Goal: Information Seeking & Learning: Learn about a topic

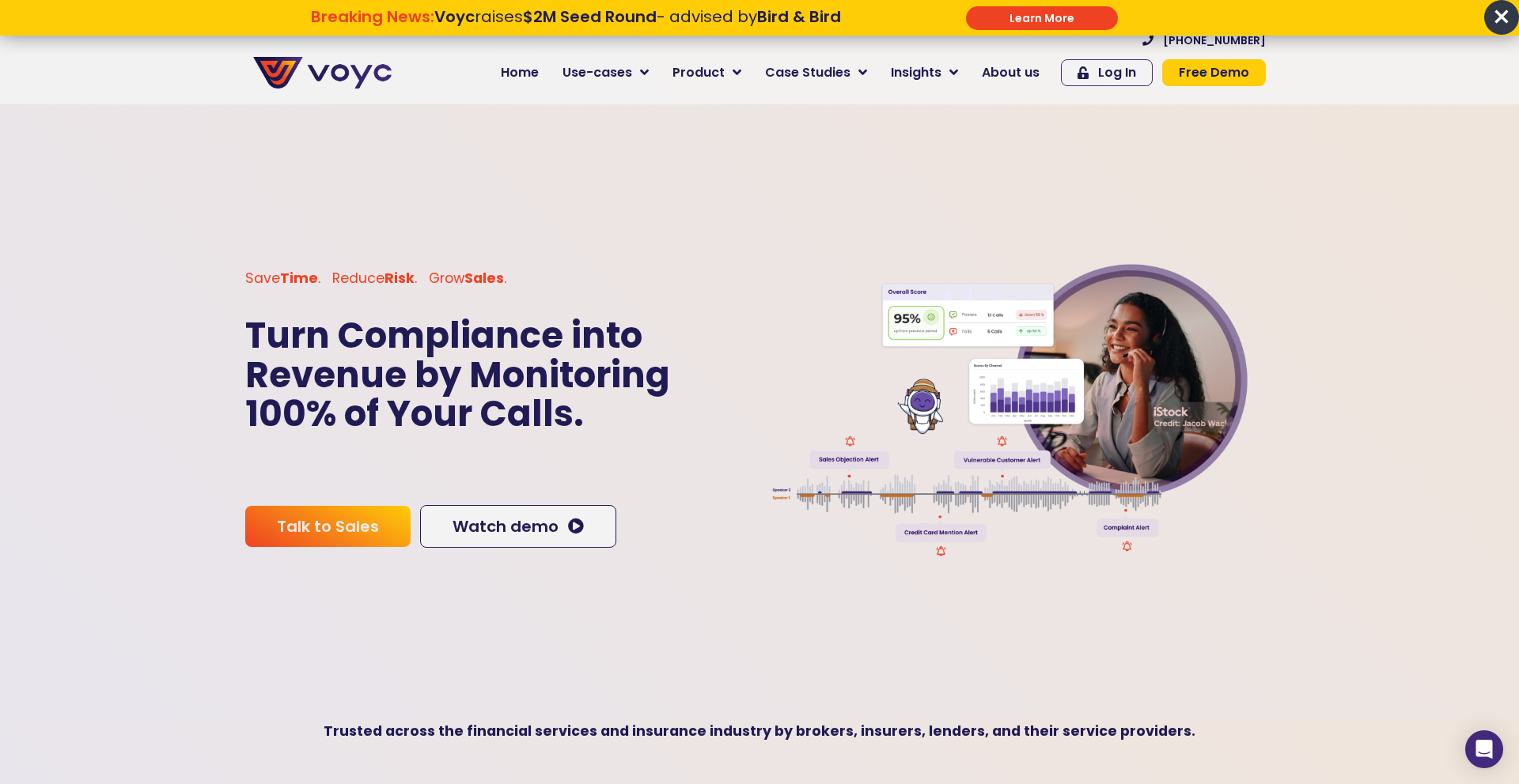
scroll to position [63, 0]
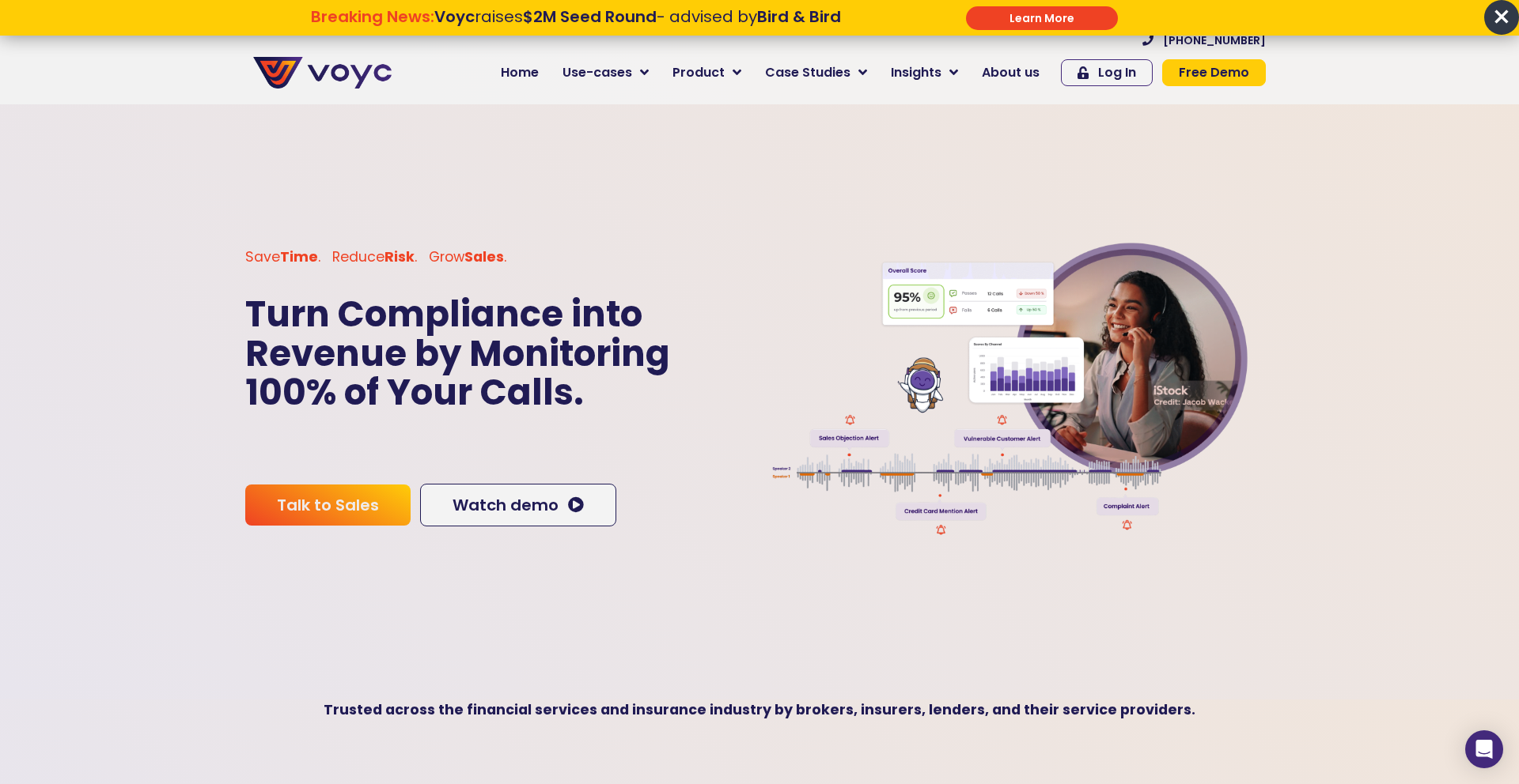
click at [1505, 14] on span "×" at bounding box center [1500, 17] width 35 height 34
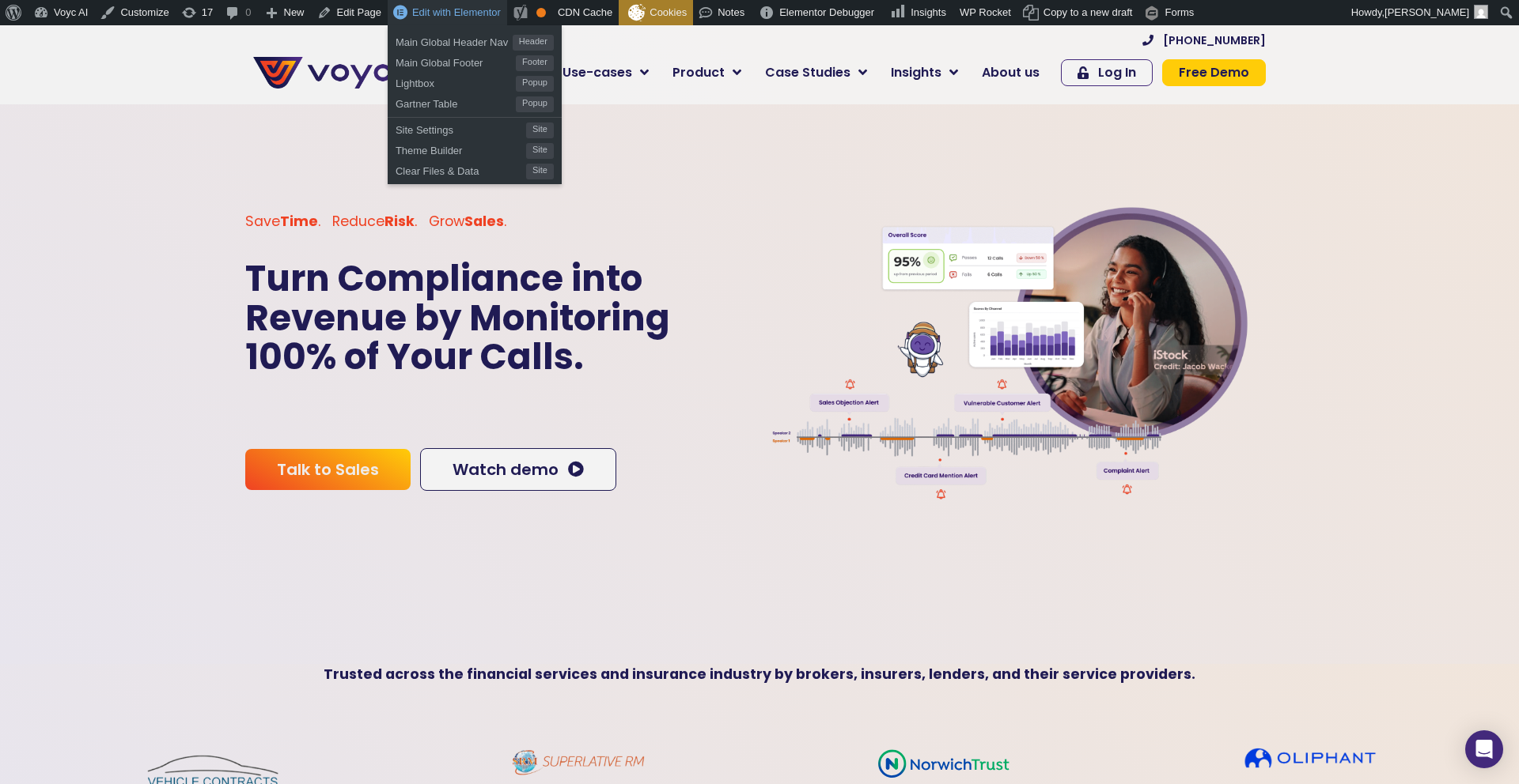
click at [434, 11] on span "Edit with Elementor" at bounding box center [456, 12] width 89 height 12
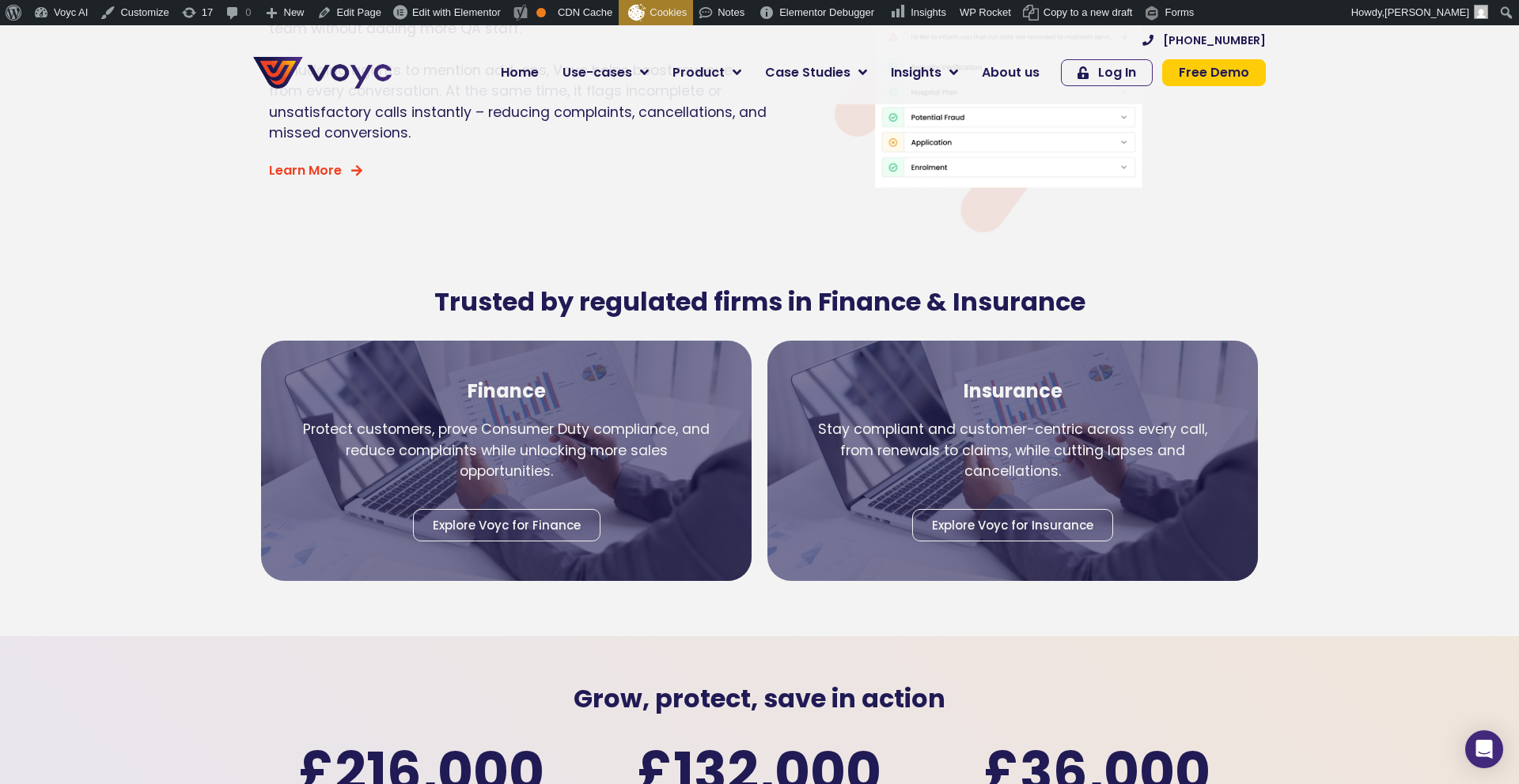
scroll to position [1927, 0]
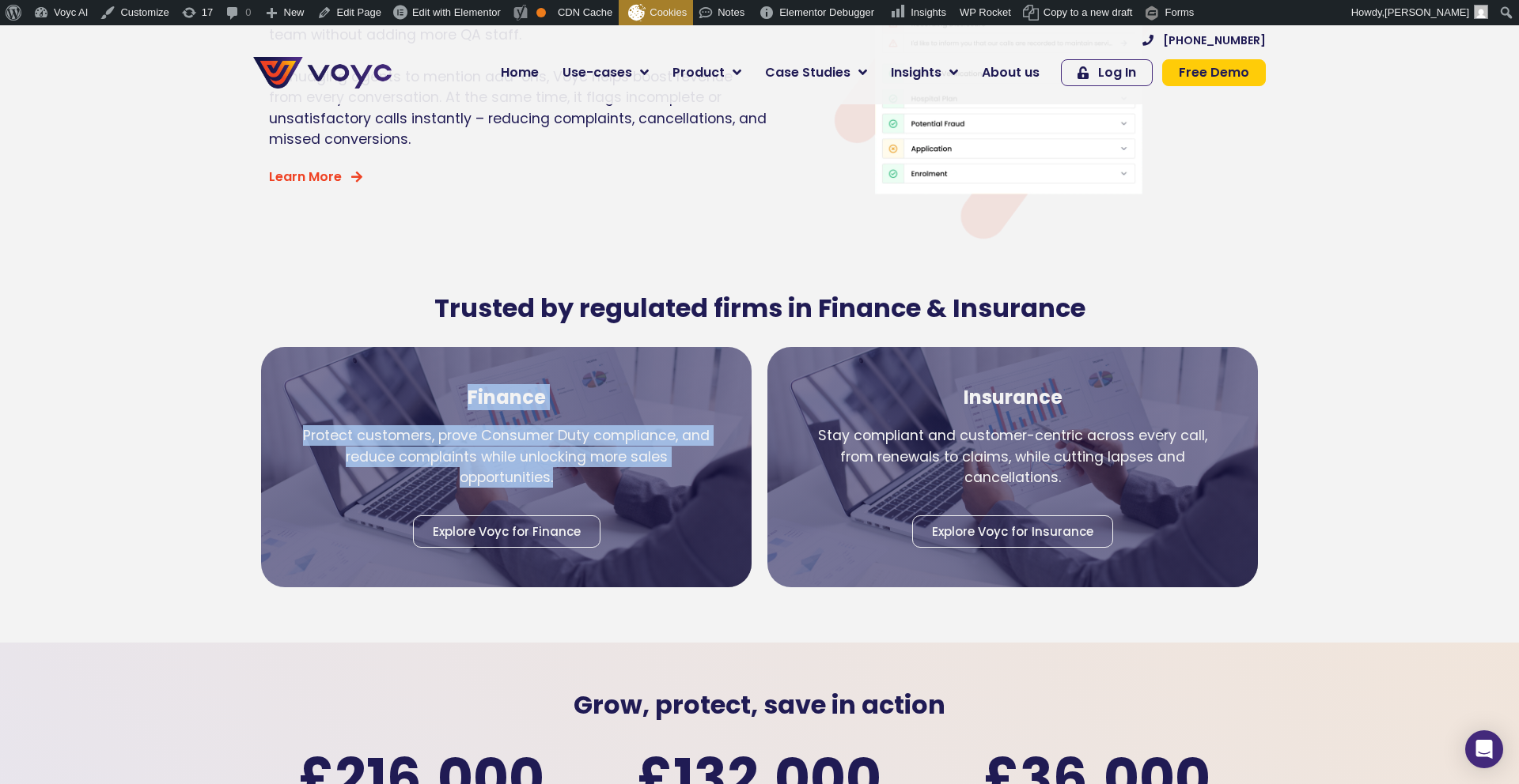
drag, startPoint x: 466, startPoint y: 373, endPoint x: 575, endPoint y: 444, distance: 130.1
click at [575, 444] on div "Finance Protect customers, prove Consumer Duty compliance, and reduce complaint…" at bounding box center [505, 466] width 411 height 240
click at [201, 314] on section "Trusted by regulated firms in Finance & Insurance Finance Protect customers, pr…" at bounding box center [759, 447] width 1519 height 389
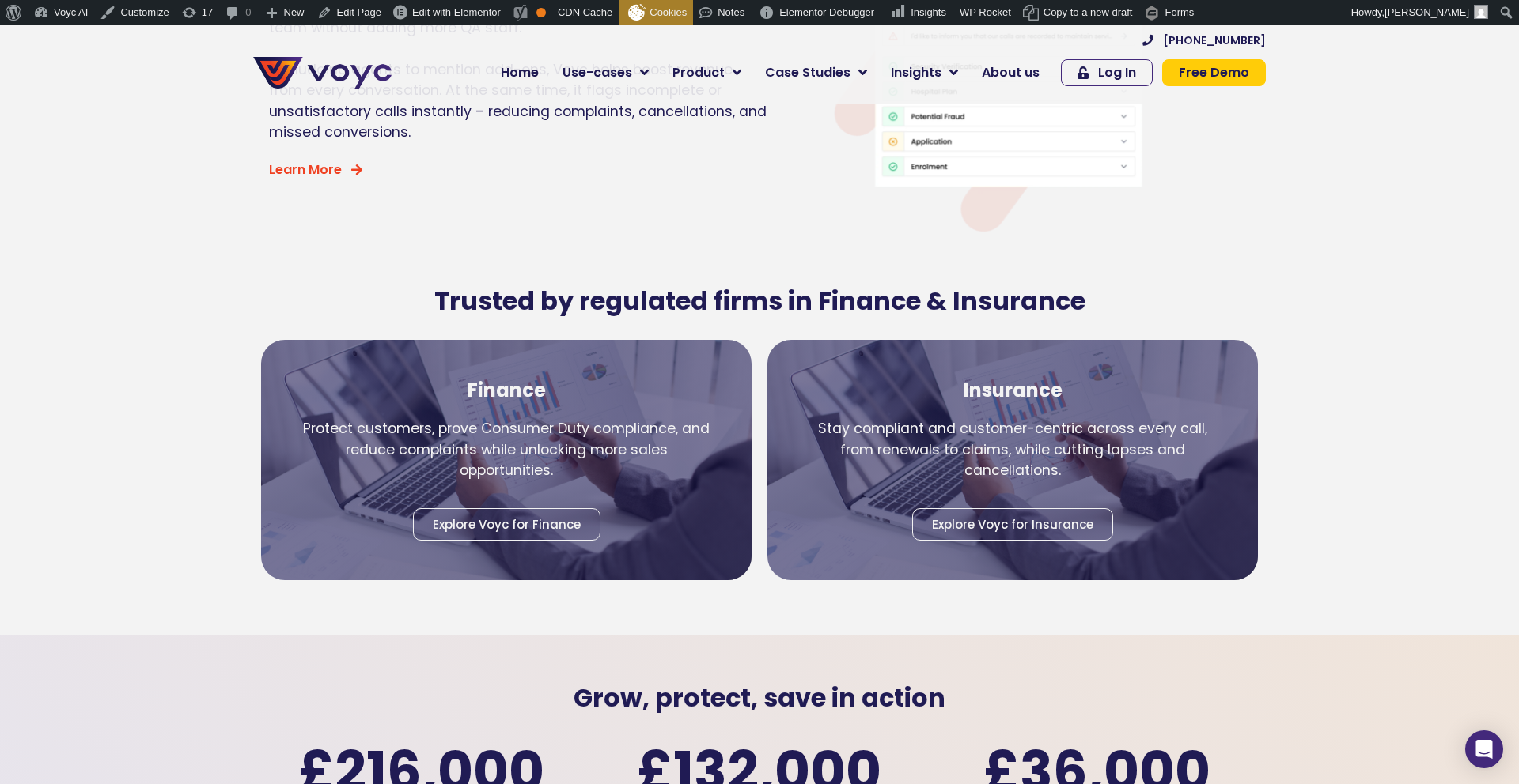
scroll to position [1932, 0]
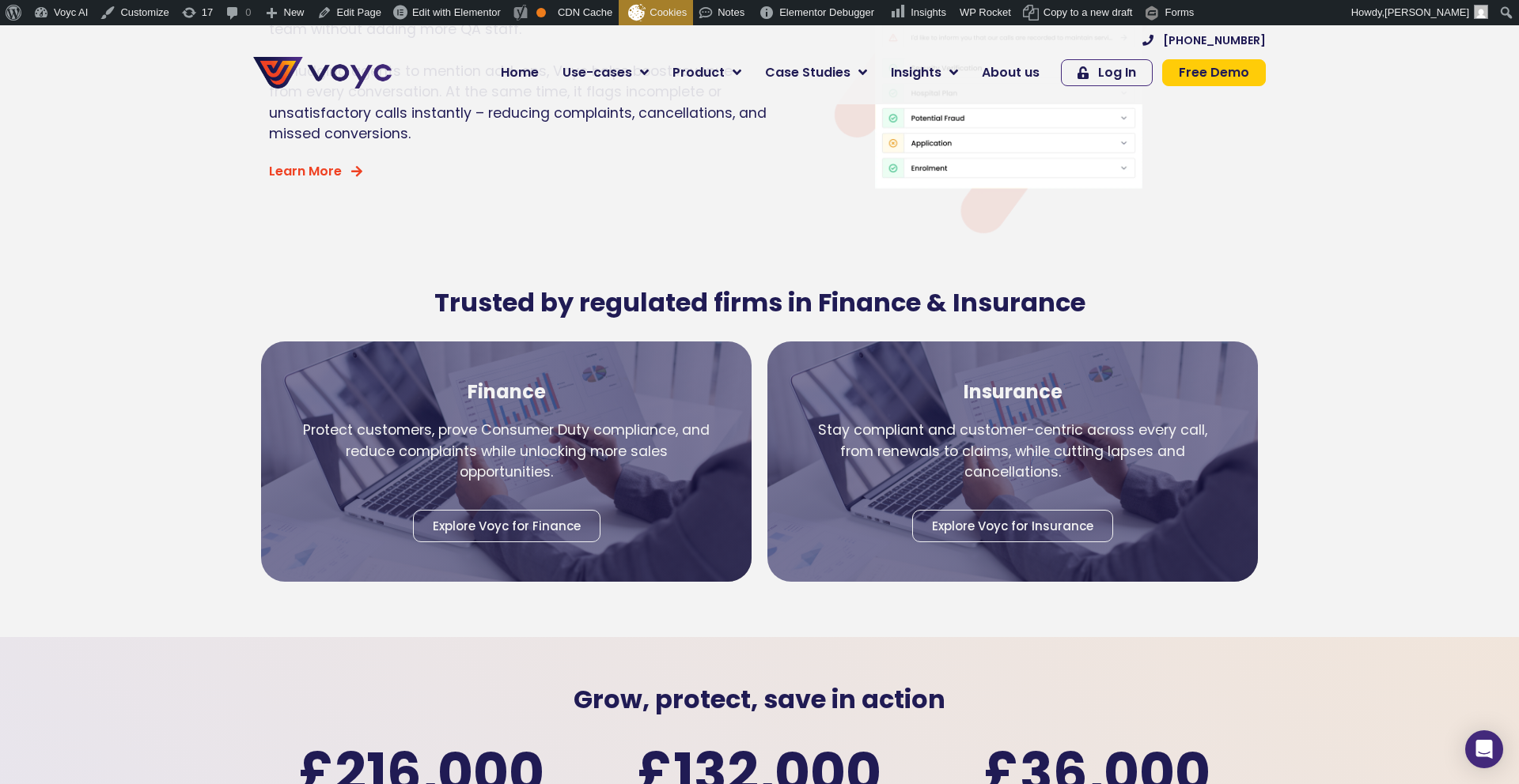
click at [760, 288] on h2 "Trusted by regulated firms in Finance & Insurance" at bounding box center [759, 303] width 1013 height 30
click at [778, 288] on h2 "Trusted by regulated firms in Finance & Insurance" at bounding box center [759, 303] width 1013 height 30
drag, startPoint x: 778, startPoint y: 278, endPoint x: 849, endPoint y: 276, distance: 71.0
click at [800, 288] on h2 "Trusted by regulated firms in Finance & Insurance" at bounding box center [759, 303] width 1013 height 30
drag, startPoint x: 973, startPoint y: 279, endPoint x: 1066, endPoint y: 267, distance: 93.8
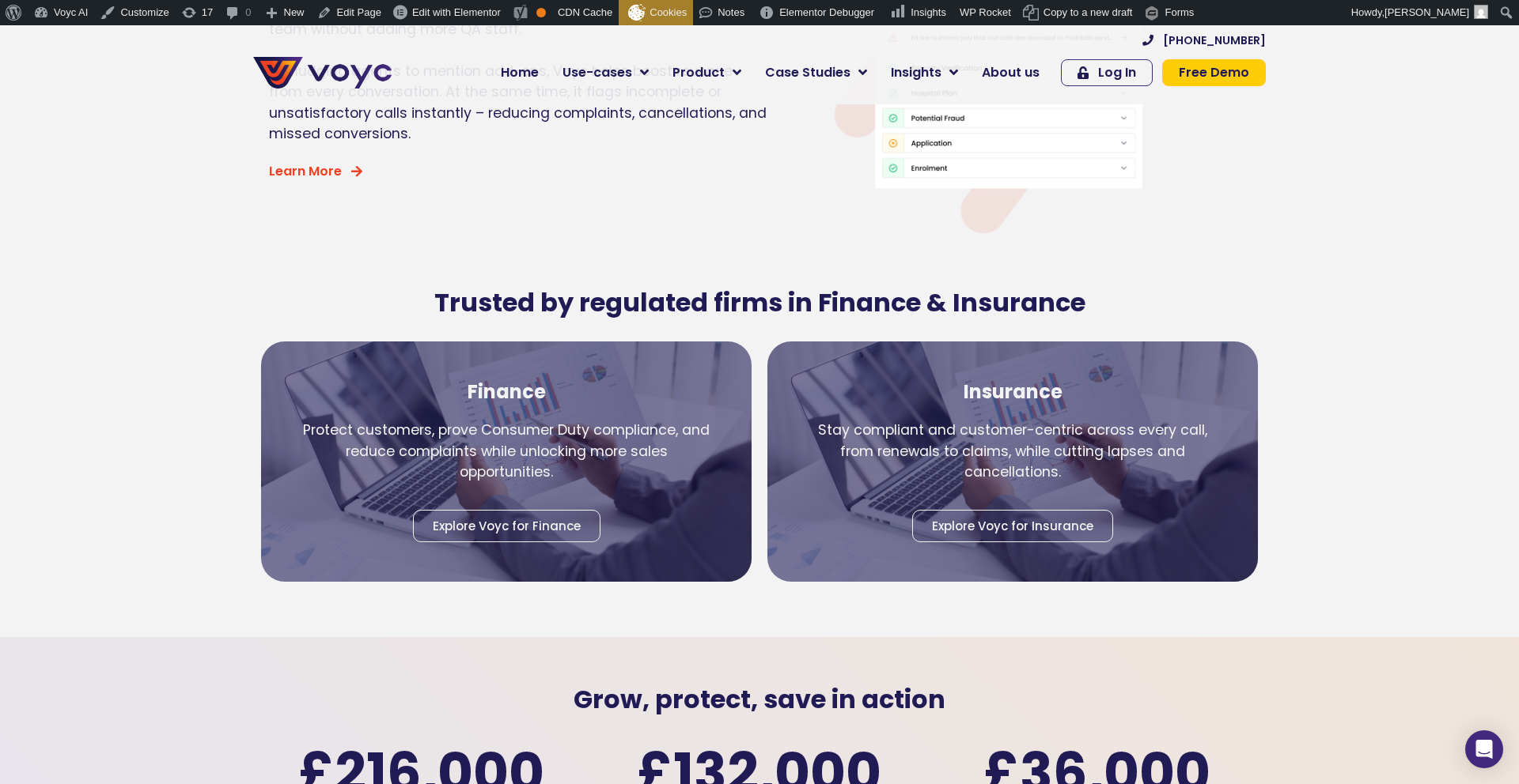
click at [974, 288] on h2 "Trusted by regulated firms in Finance & Insurance" at bounding box center [759, 303] width 1013 height 30
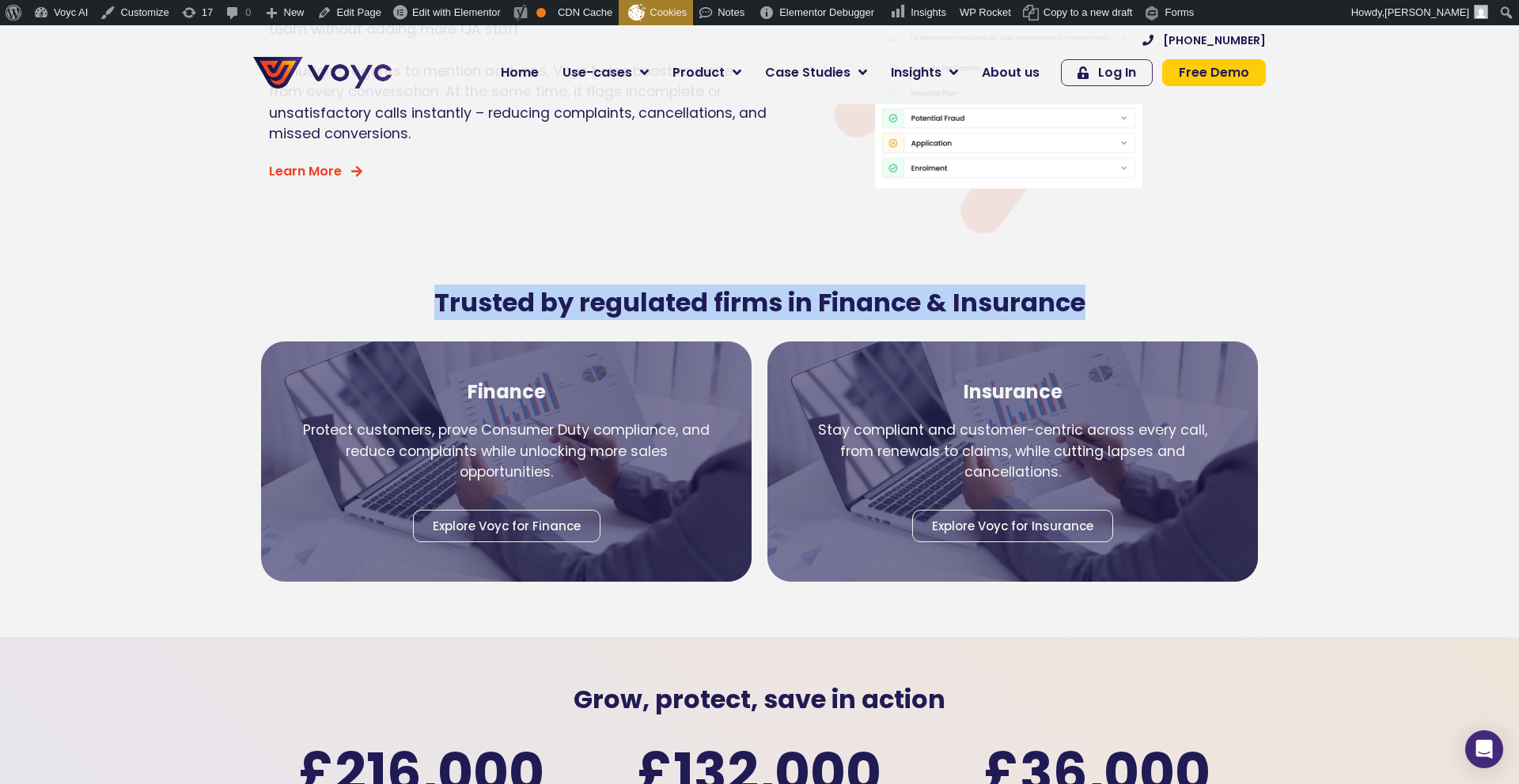
drag, startPoint x: 1082, startPoint y: 273, endPoint x: 378, endPoint y: 269, distance: 704.0
click at [378, 288] on h2 "Trusted by regulated firms in Finance & Insurance" at bounding box center [759, 303] width 1013 height 30
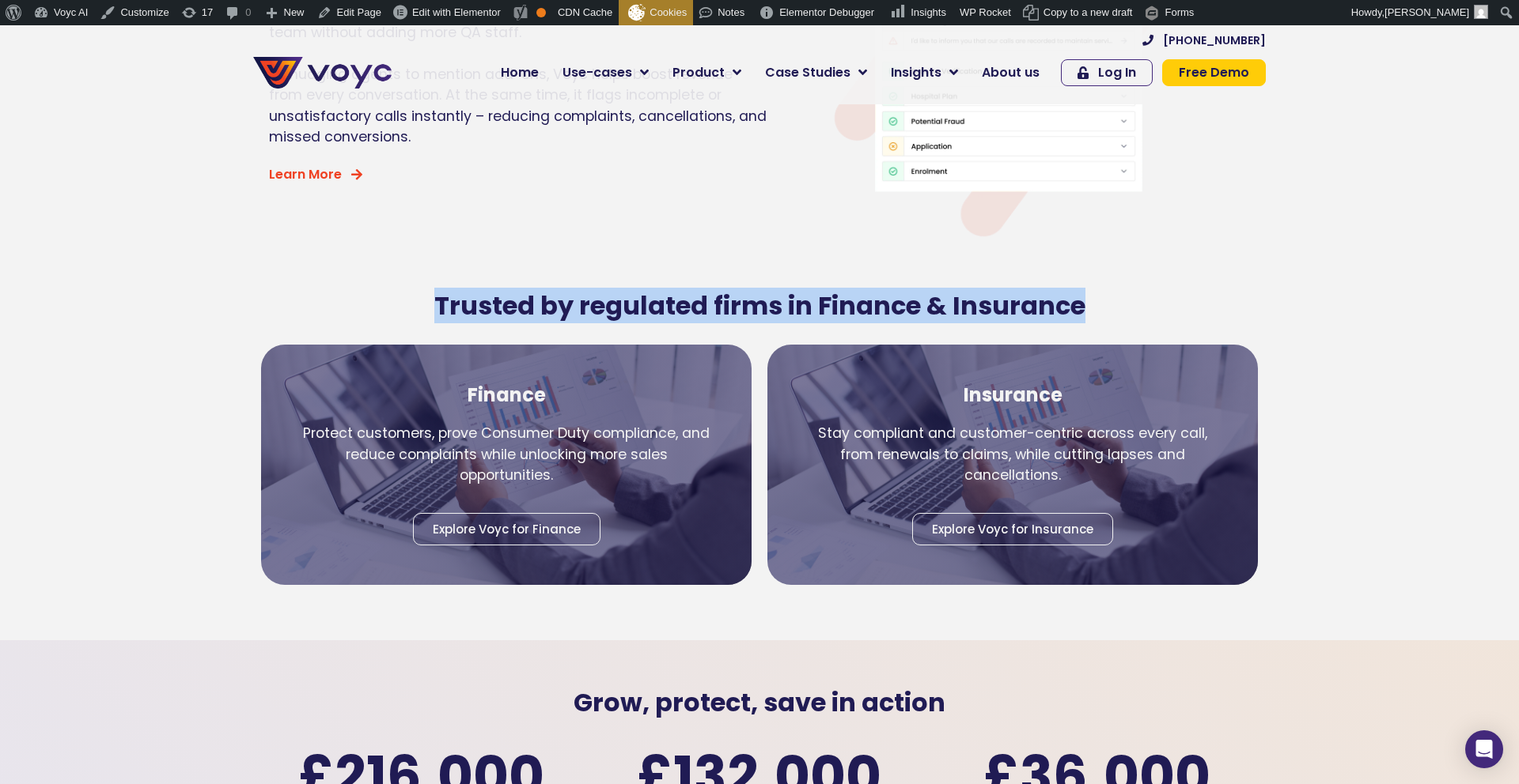
copy h2 "Trusted by regulated firms in Finance & Insurance"
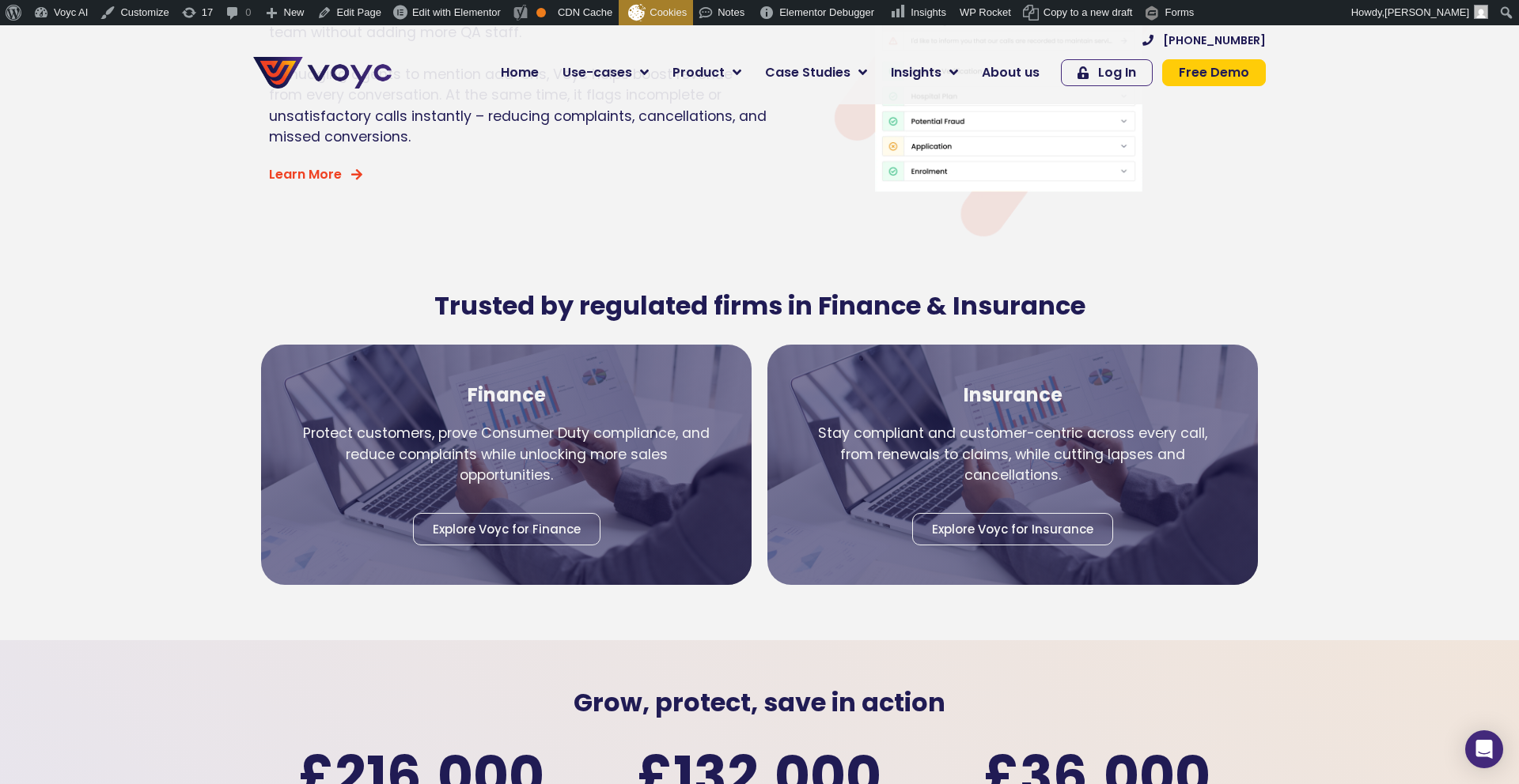
click at [514, 384] on h4 "Finance" at bounding box center [505, 395] width 411 height 23
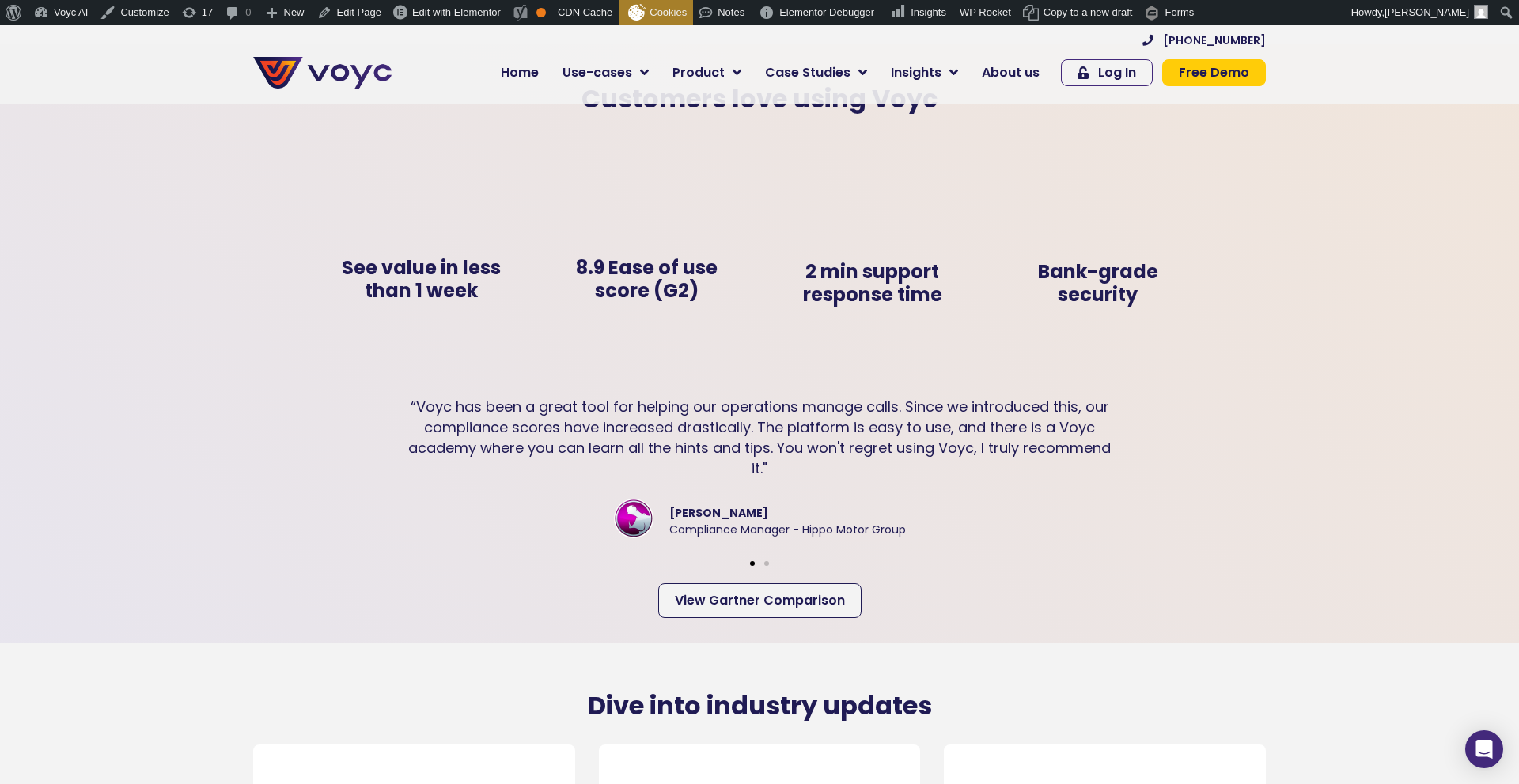
scroll to position [3279, 0]
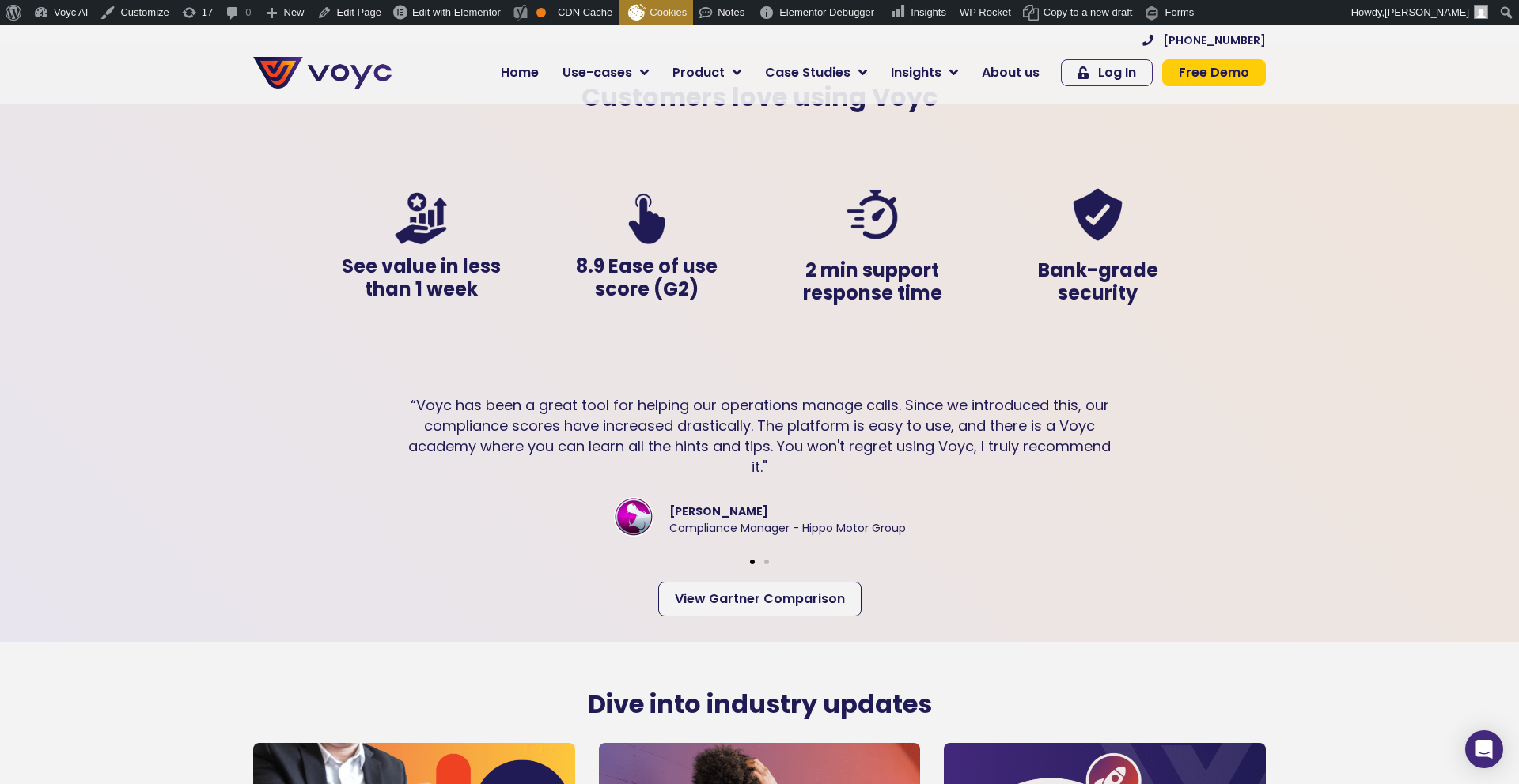
click at [769, 550] on div "Slides" at bounding box center [759, 560] width 902 height 21
click at [765, 560] on span "Go to slide 2" at bounding box center [766, 562] width 5 height 5
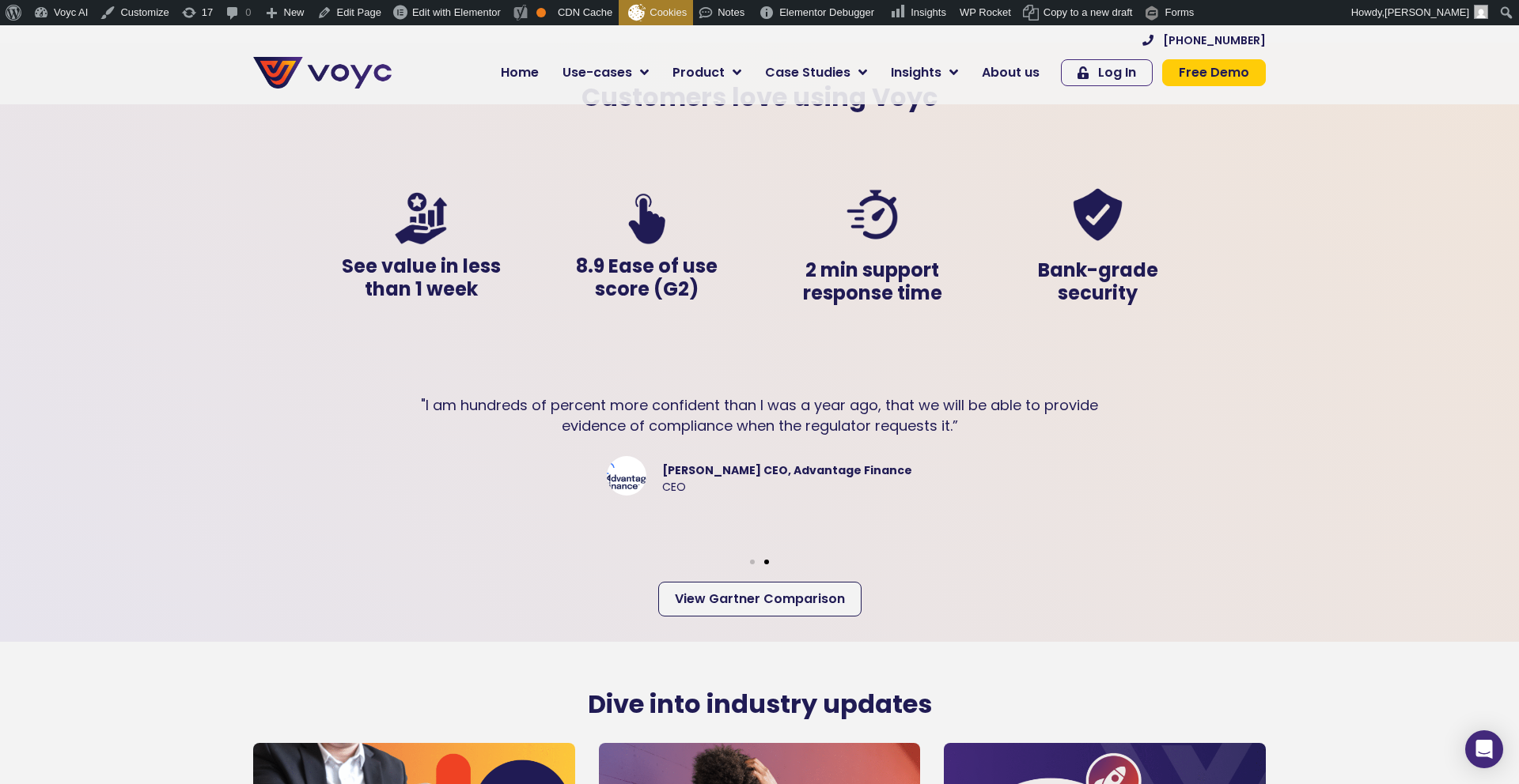
click at [753, 560] on span "Go to slide 1" at bounding box center [752, 562] width 5 height 5
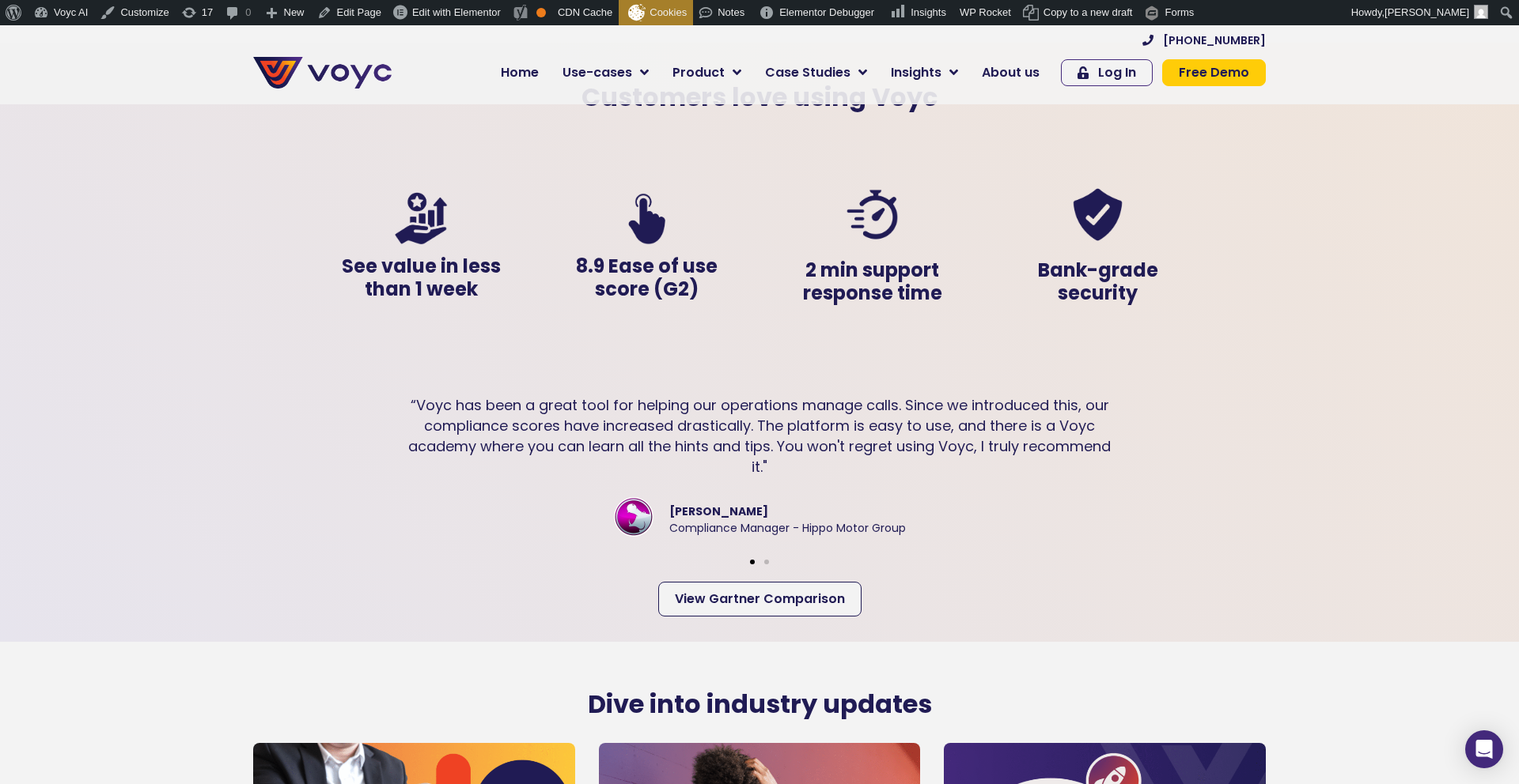
click at [766, 560] on span "Go to slide 2" at bounding box center [766, 562] width 5 height 5
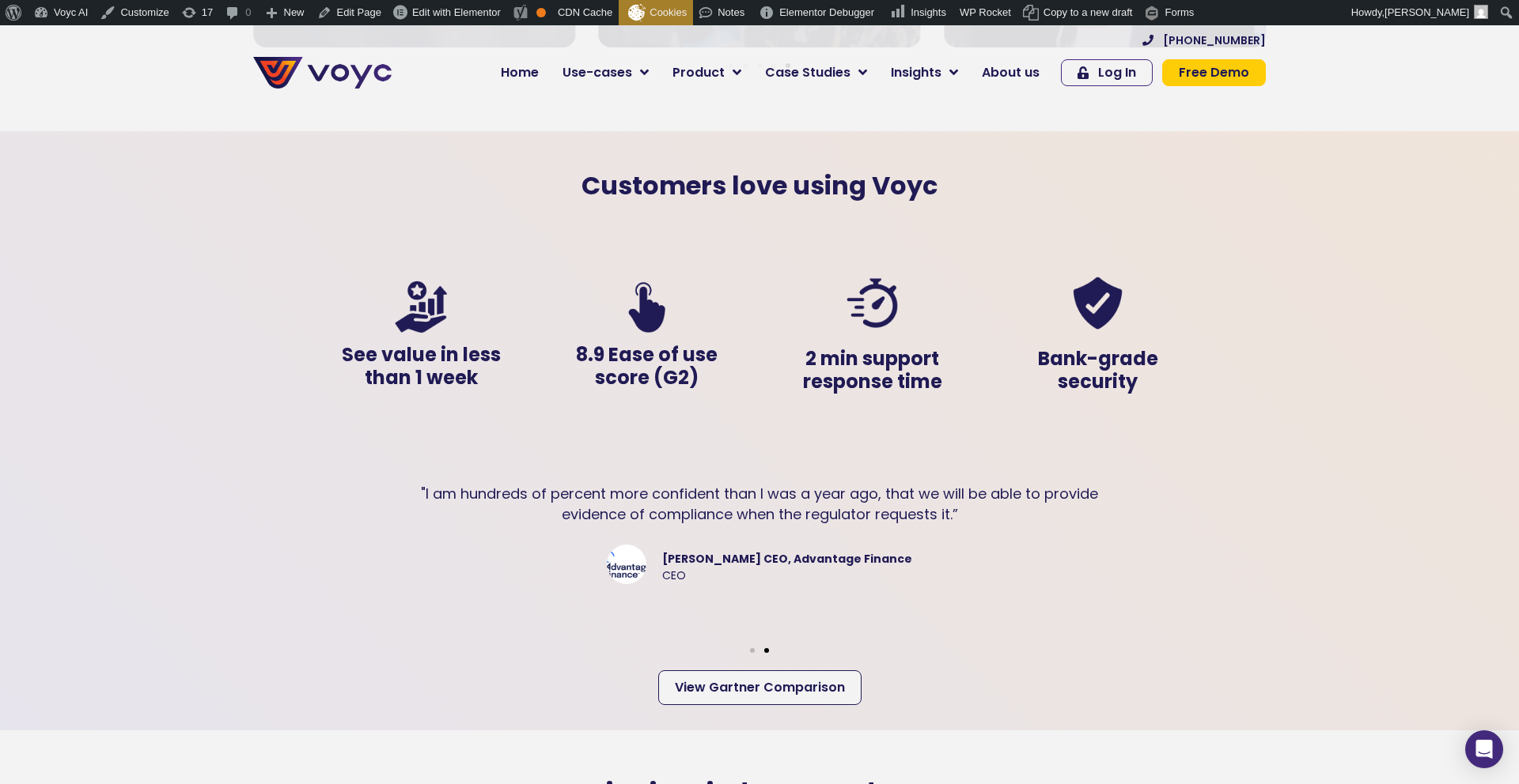
scroll to position [3185, 0]
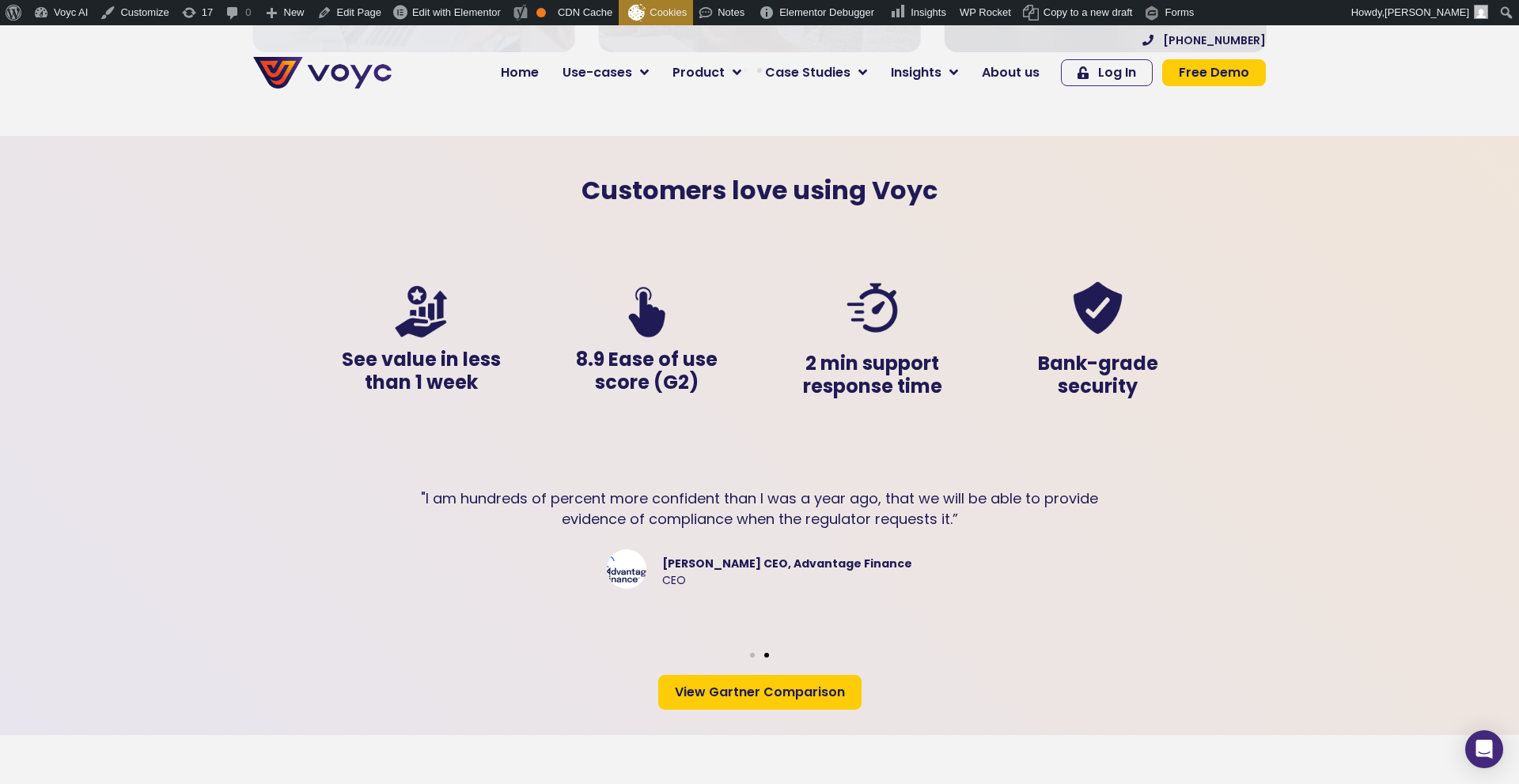
click at [725, 686] on span "View Gartner Comparison" at bounding box center [760, 693] width 170 height 13
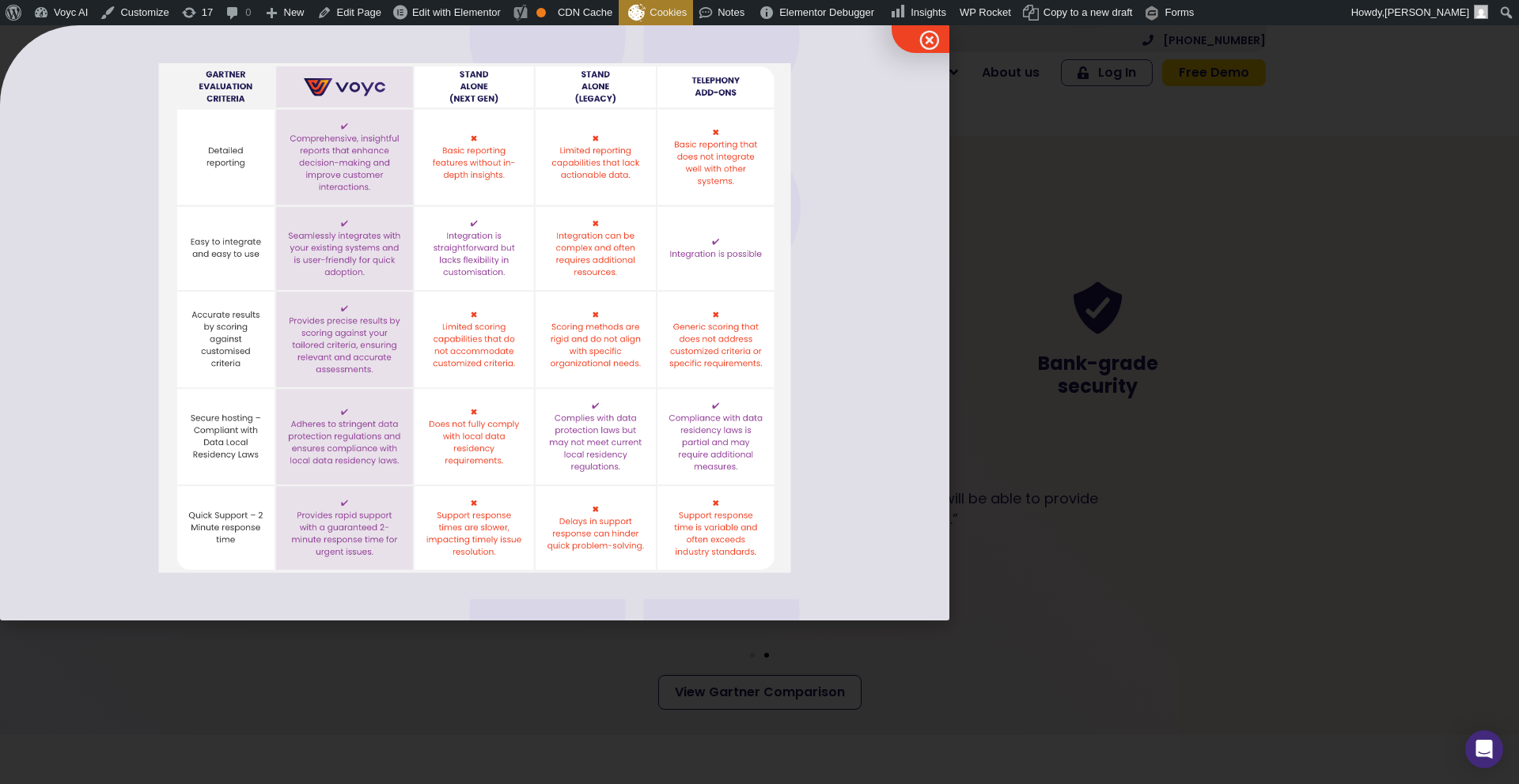
drag, startPoint x: 566, startPoint y: 640, endPoint x: 743, endPoint y: 694, distance: 185.1
click at [566, 640] on div at bounding box center [759, 405] width 1519 height 759
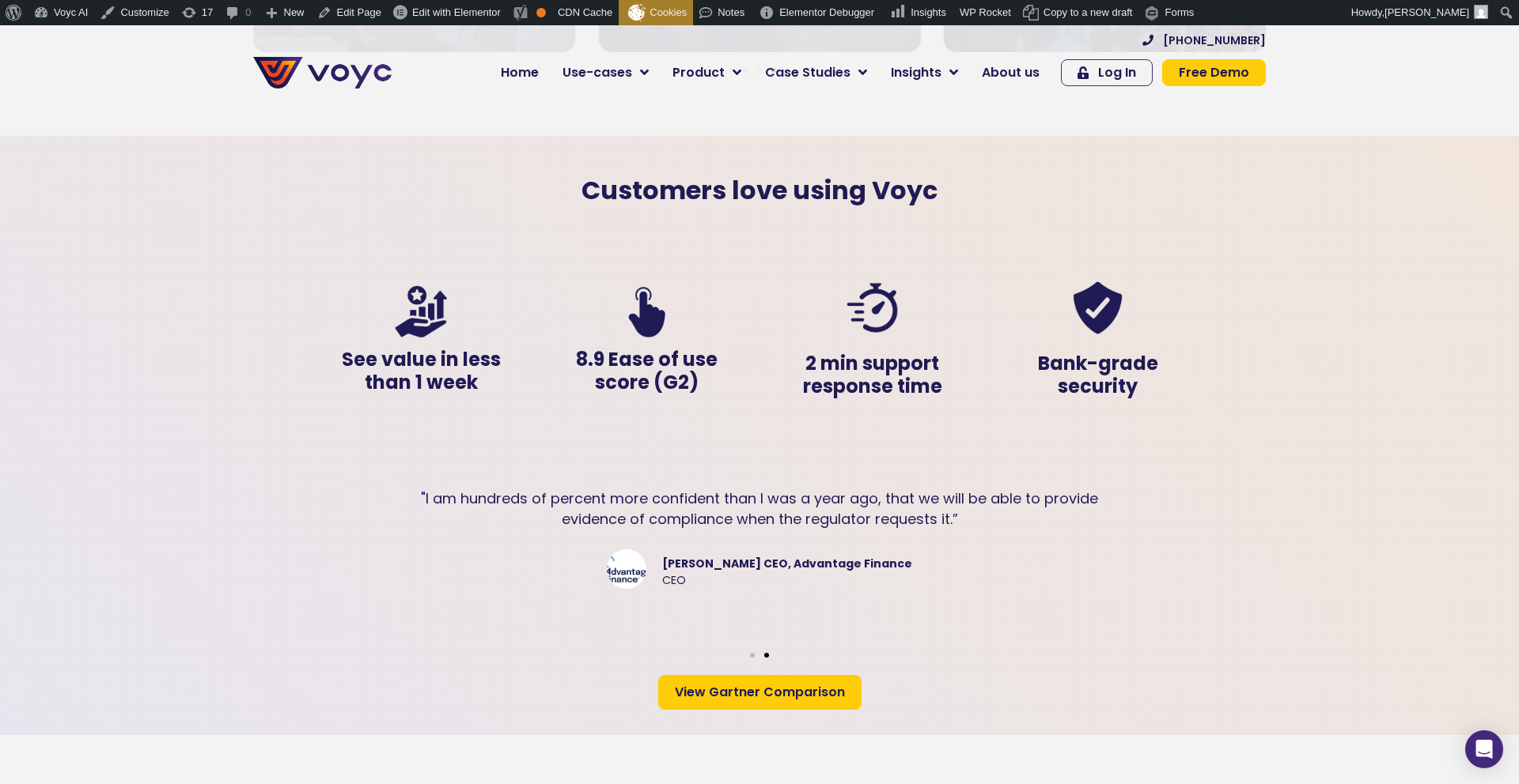
click at [706, 686] on span "View Gartner Comparison" at bounding box center [760, 693] width 170 height 13
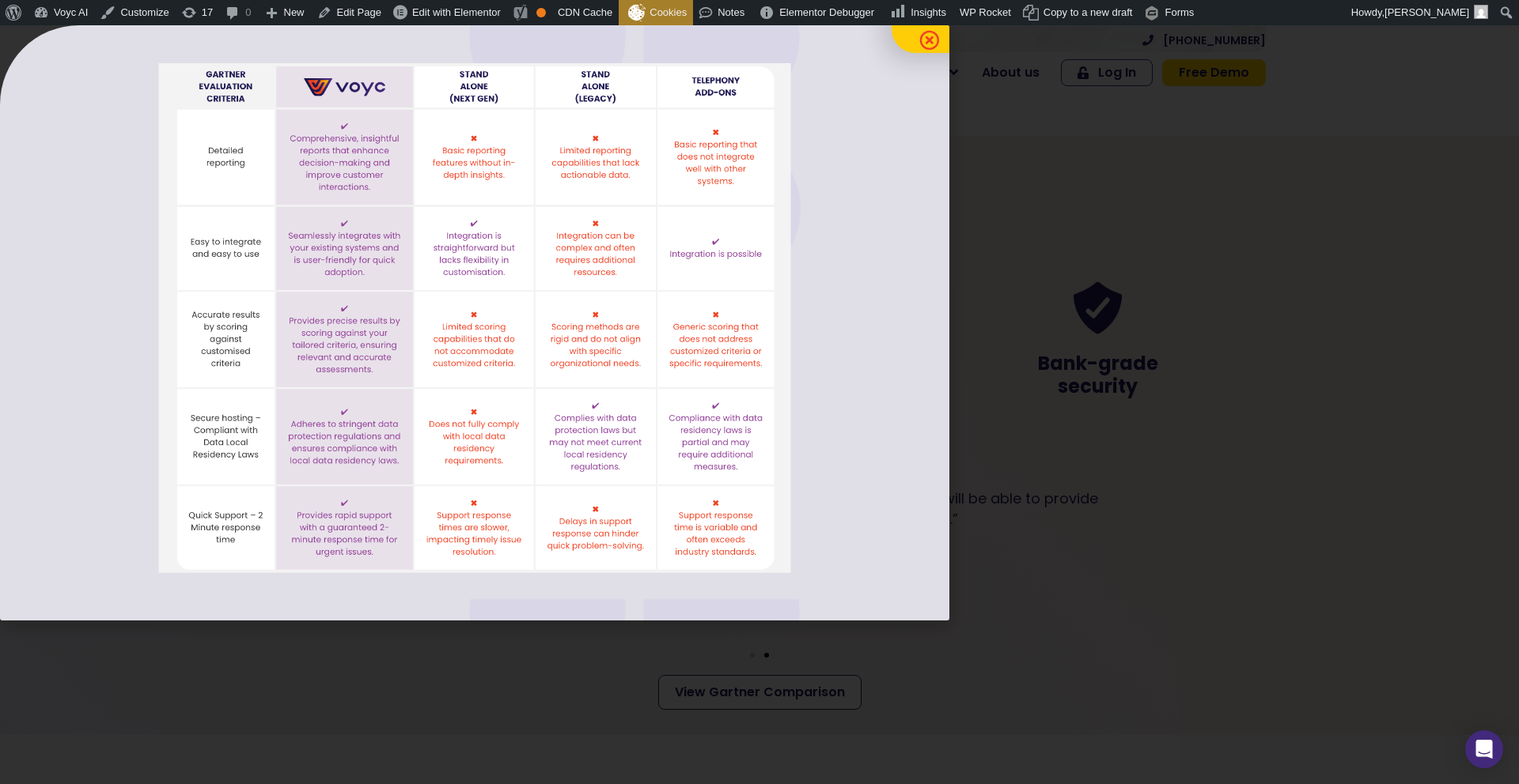
click at [918, 36] on link at bounding box center [953, 13] width 124 height 80
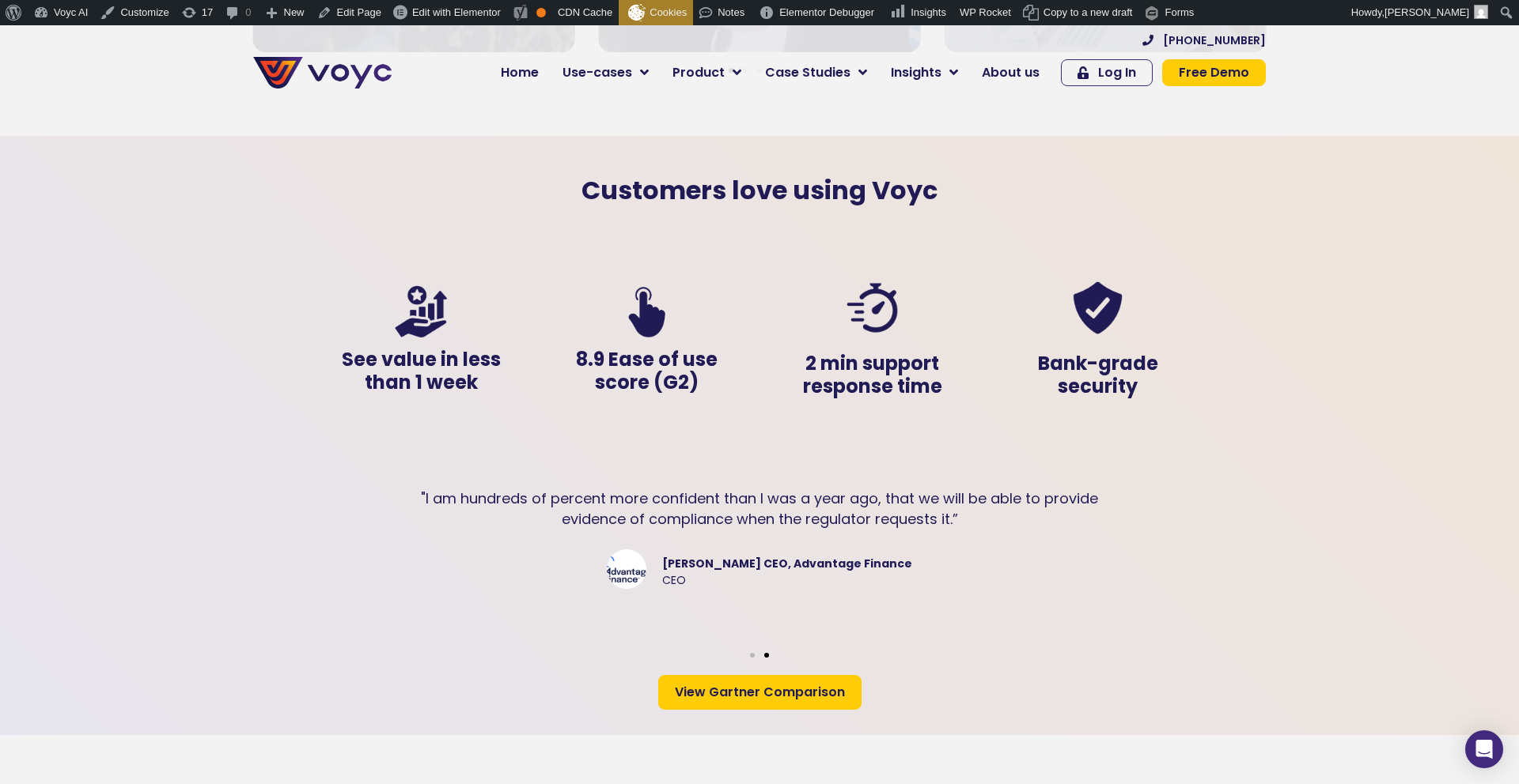
click at [764, 686] on span "View Gartner Comparison" at bounding box center [760, 693] width 170 height 13
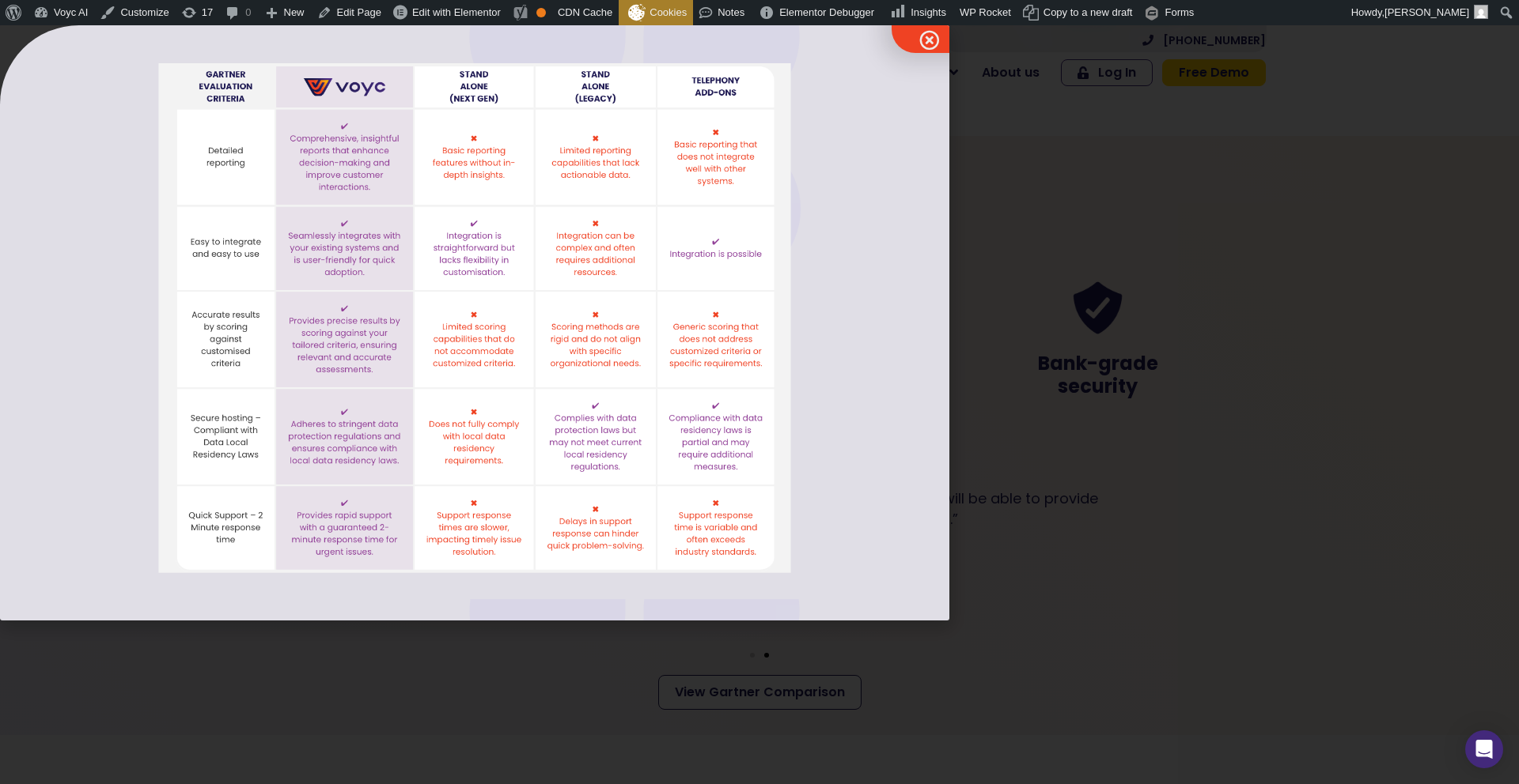
click at [1167, 557] on div at bounding box center [759, 405] width 1519 height 759
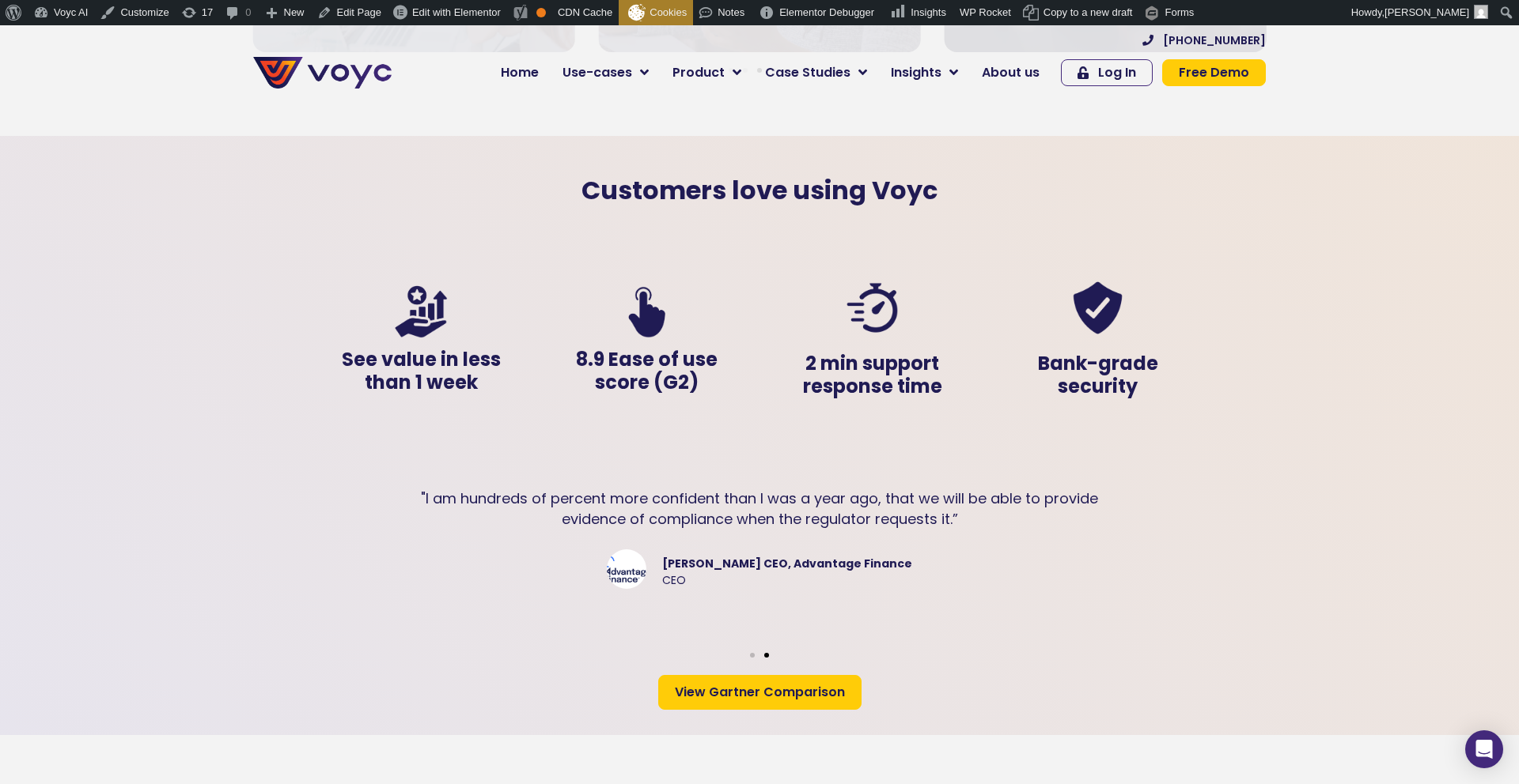
click at [785, 686] on span "View Gartner Comparison" at bounding box center [760, 693] width 170 height 13
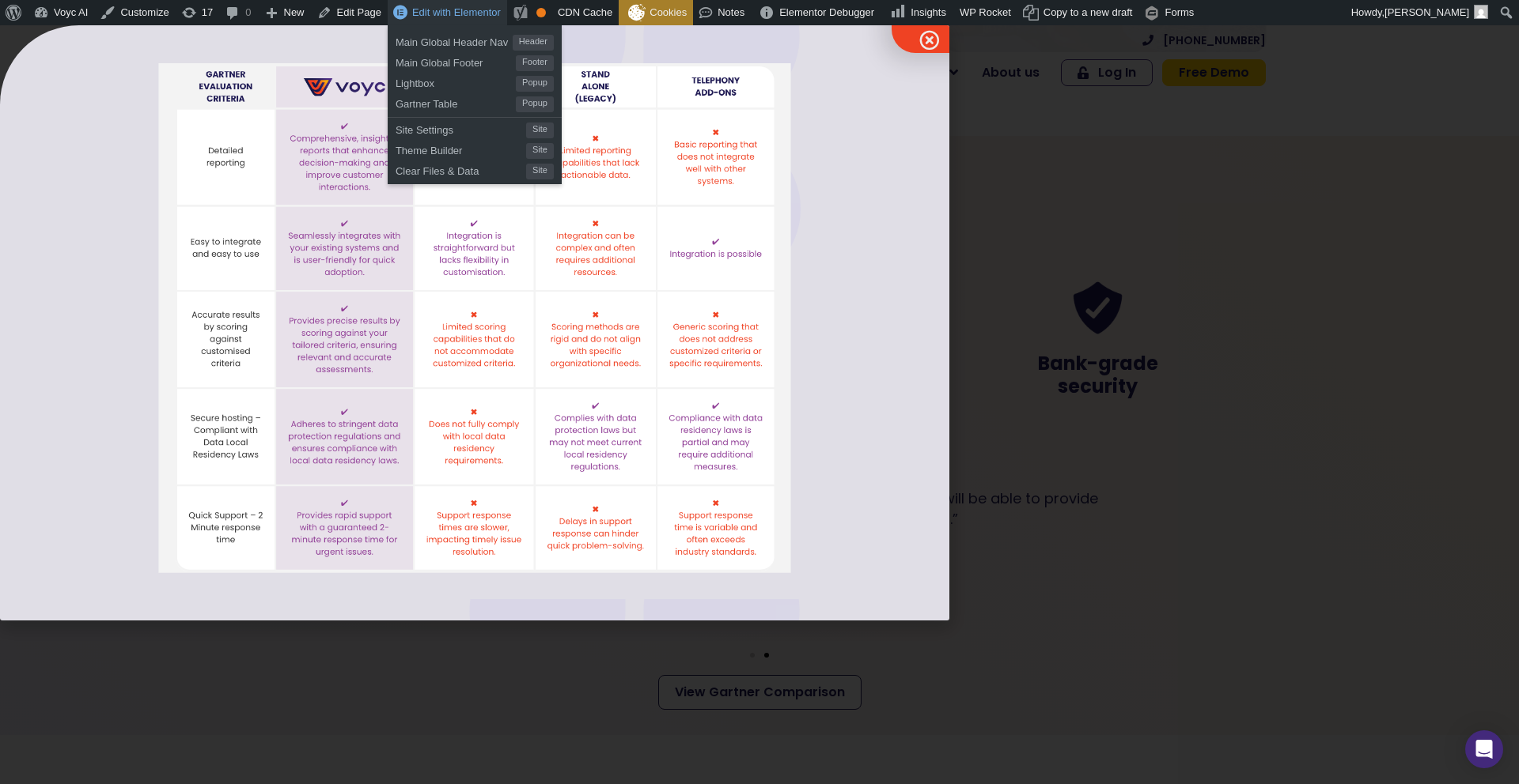
click at [471, 19] on span "Edit with Elementor" at bounding box center [456, 12] width 89 height 12
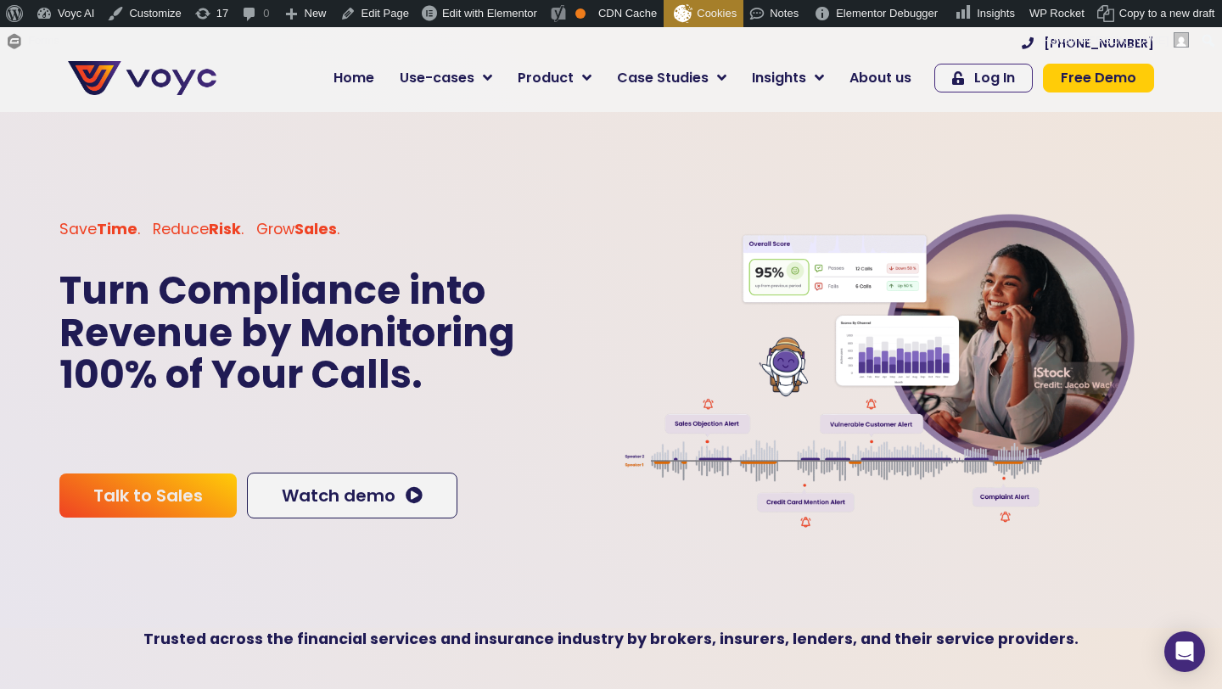
click at [681, 254] on img at bounding box center [878, 368] width 525 height 342
